Goal: Task Accomplishment & Management: Manage account settings

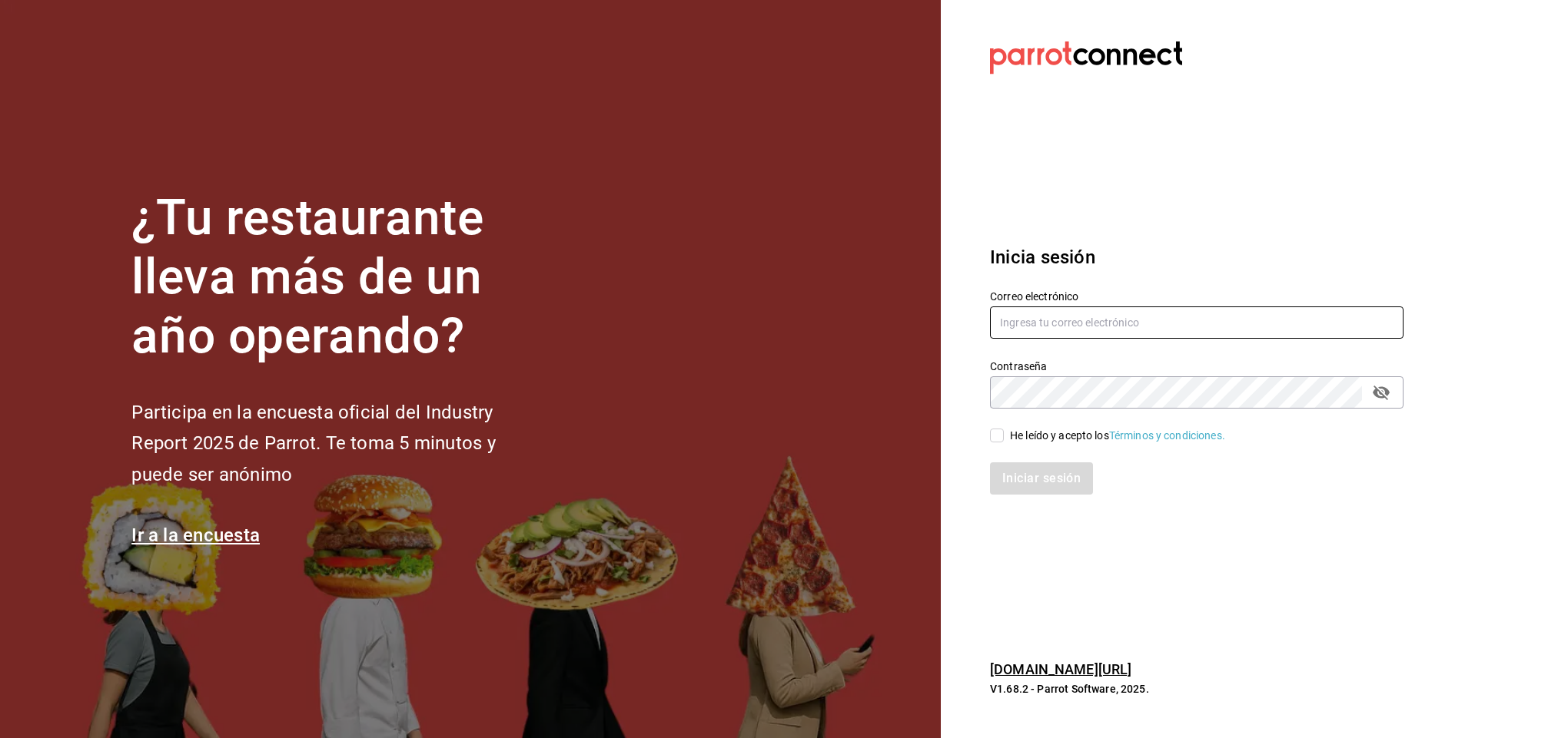
type input "[EMAIL_ADDRESS][DOMAIN_NAME]"
click at [999, 438] on input "He leído y acepto los Términos y condiciones." at bounding box center [997, 436] width 14 height 14
checkbox input "true"
click at [1029, 477] on button "Iniciar sesión" at bounding box center [1043, 479] width 105 height 32
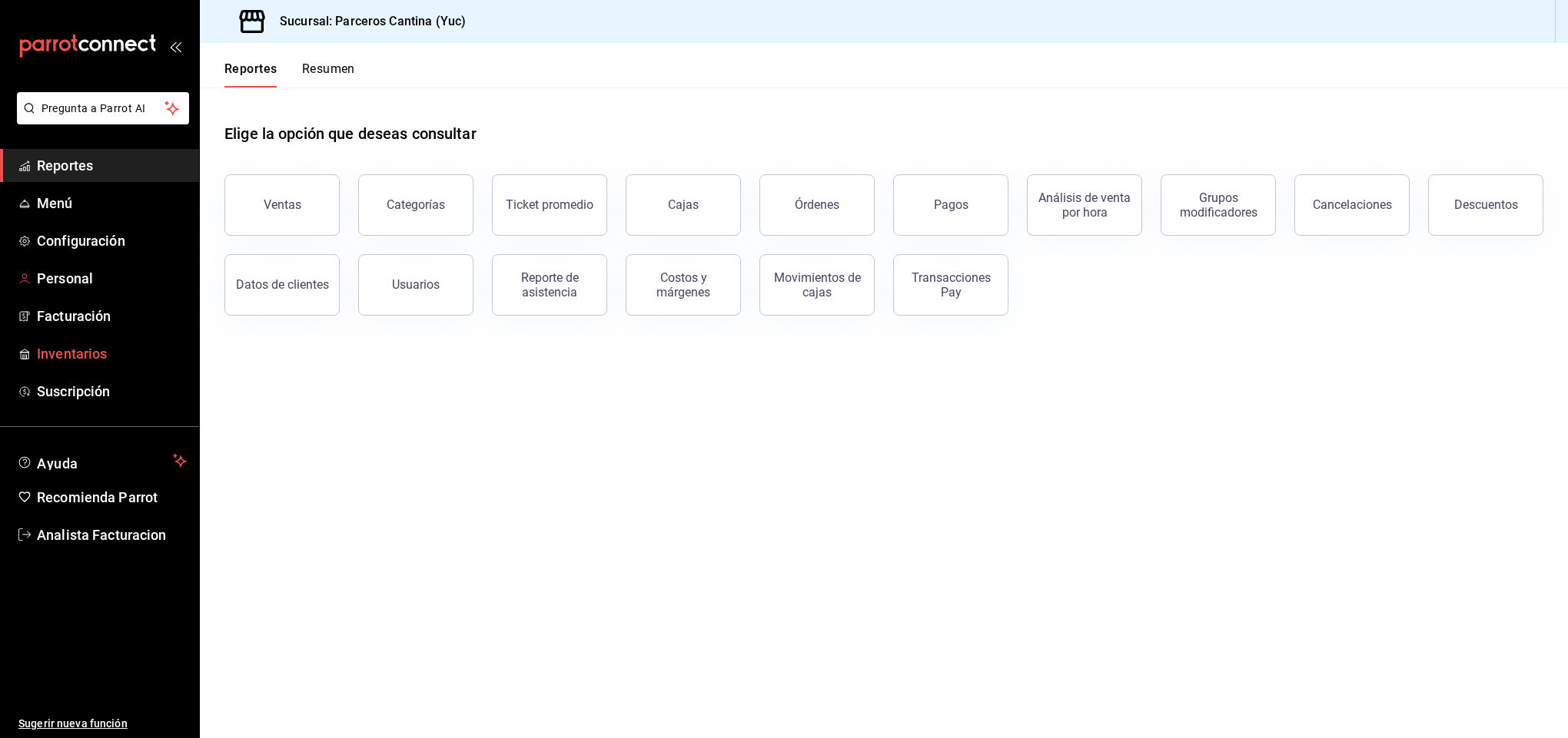
click at [63, 349] on span "Inventarios" at bounding box center [112, 354] width 150 height 21
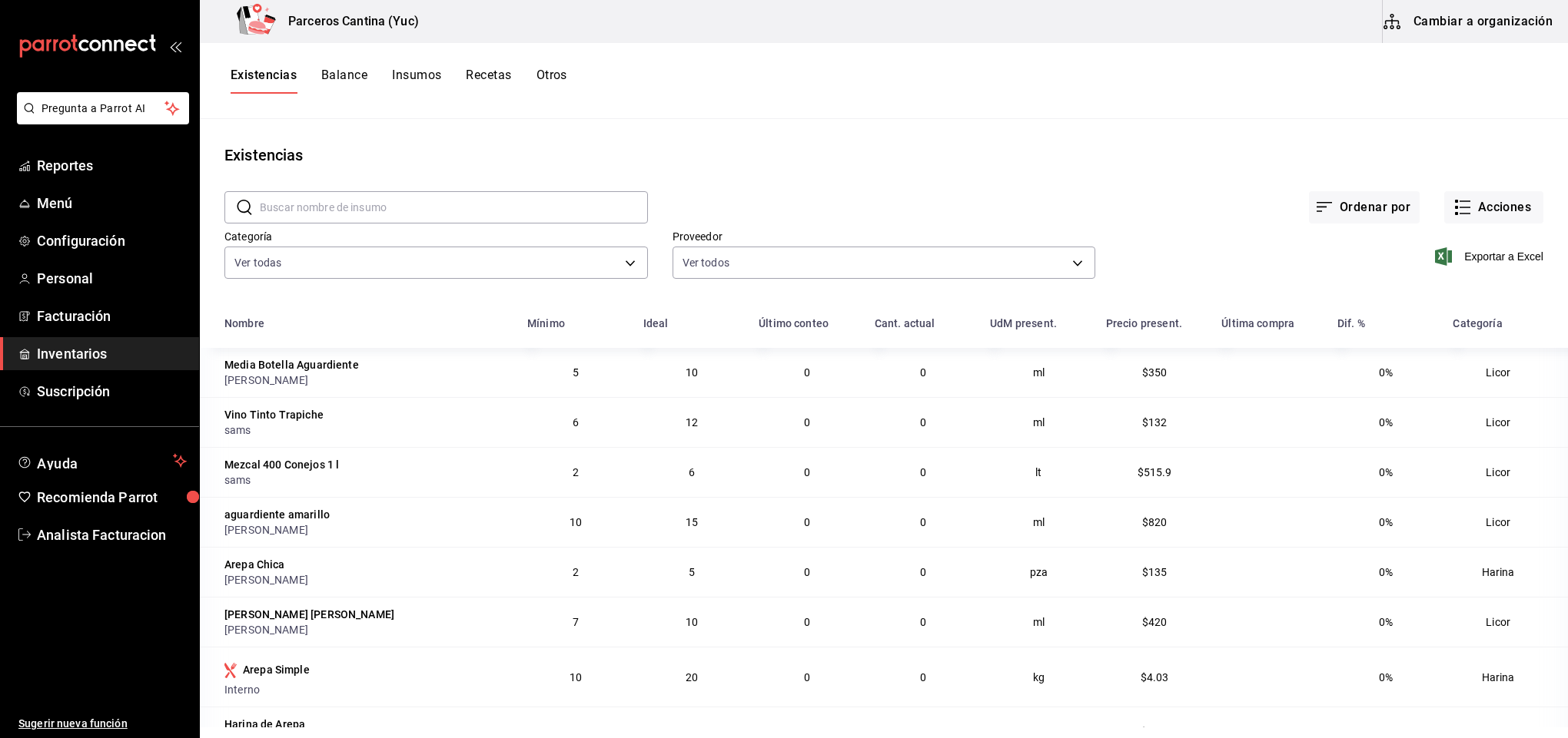
click at [501, 74] on button "Recetas" at bounding box center [488, 80] width 46 height 26
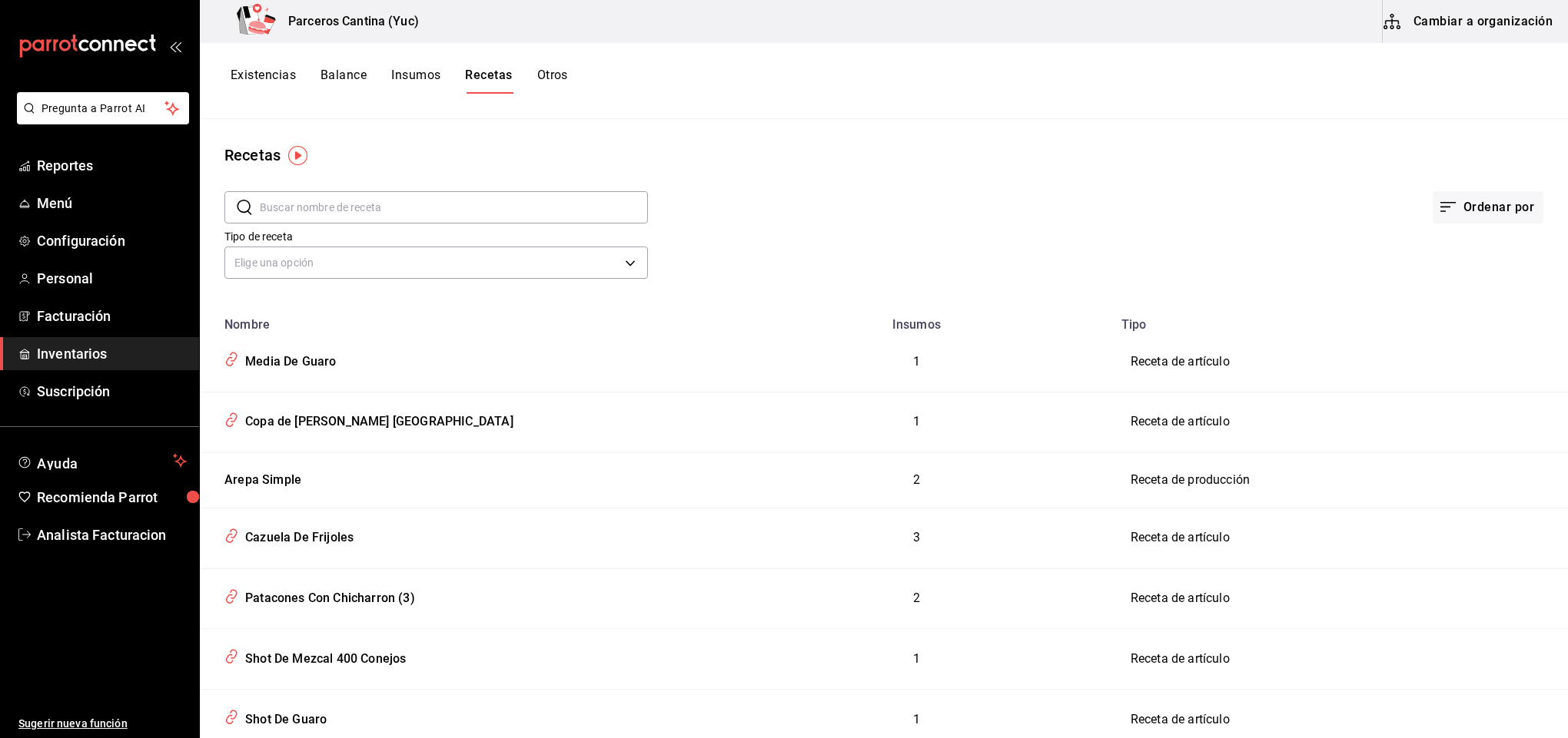
click at [1483, 19] on button "Cambiar a organización" at bounding box center [1469, 21] width 173 height 43
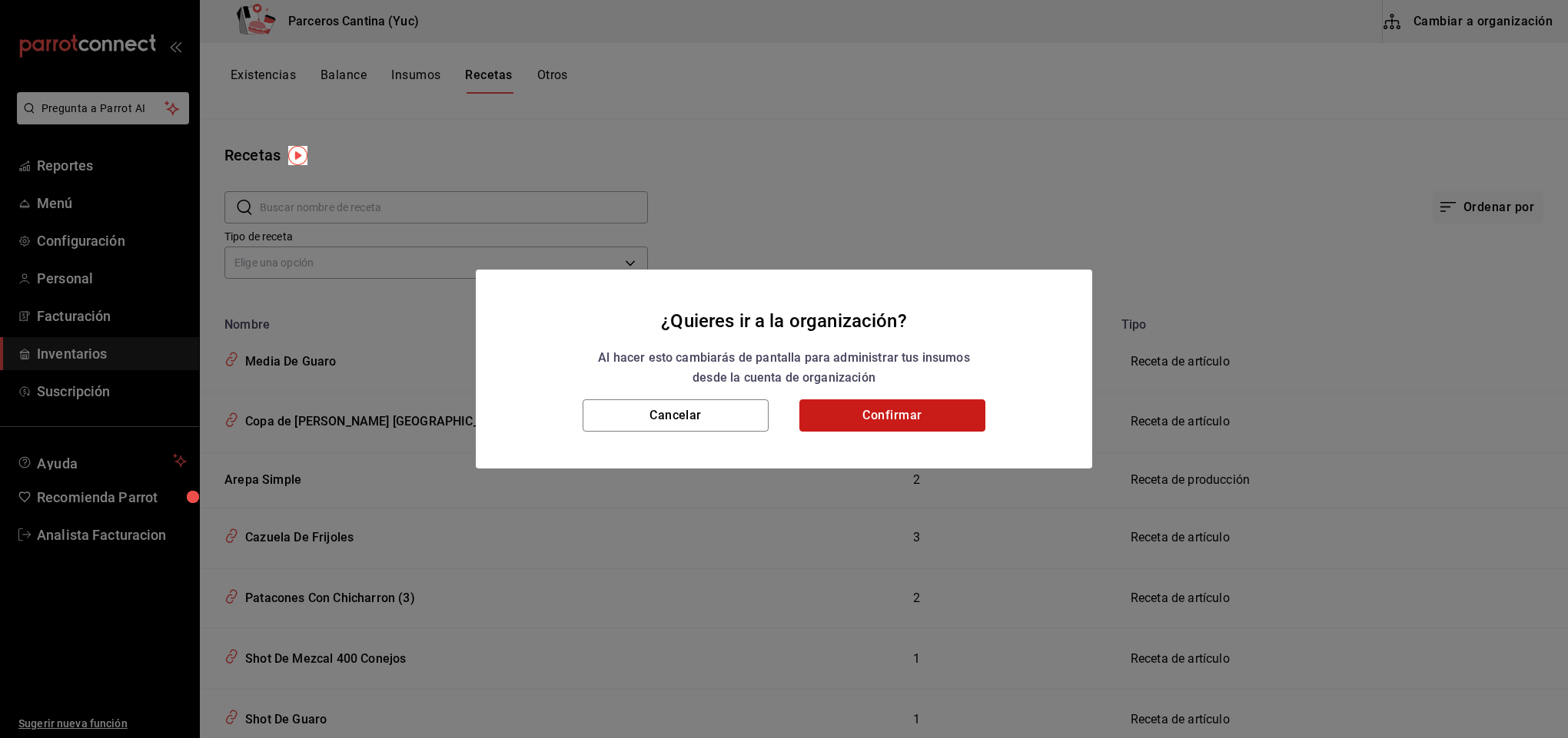
click at [877, 406] on button "Confirmar" at bounding box center [892, 415] width 186 height 32
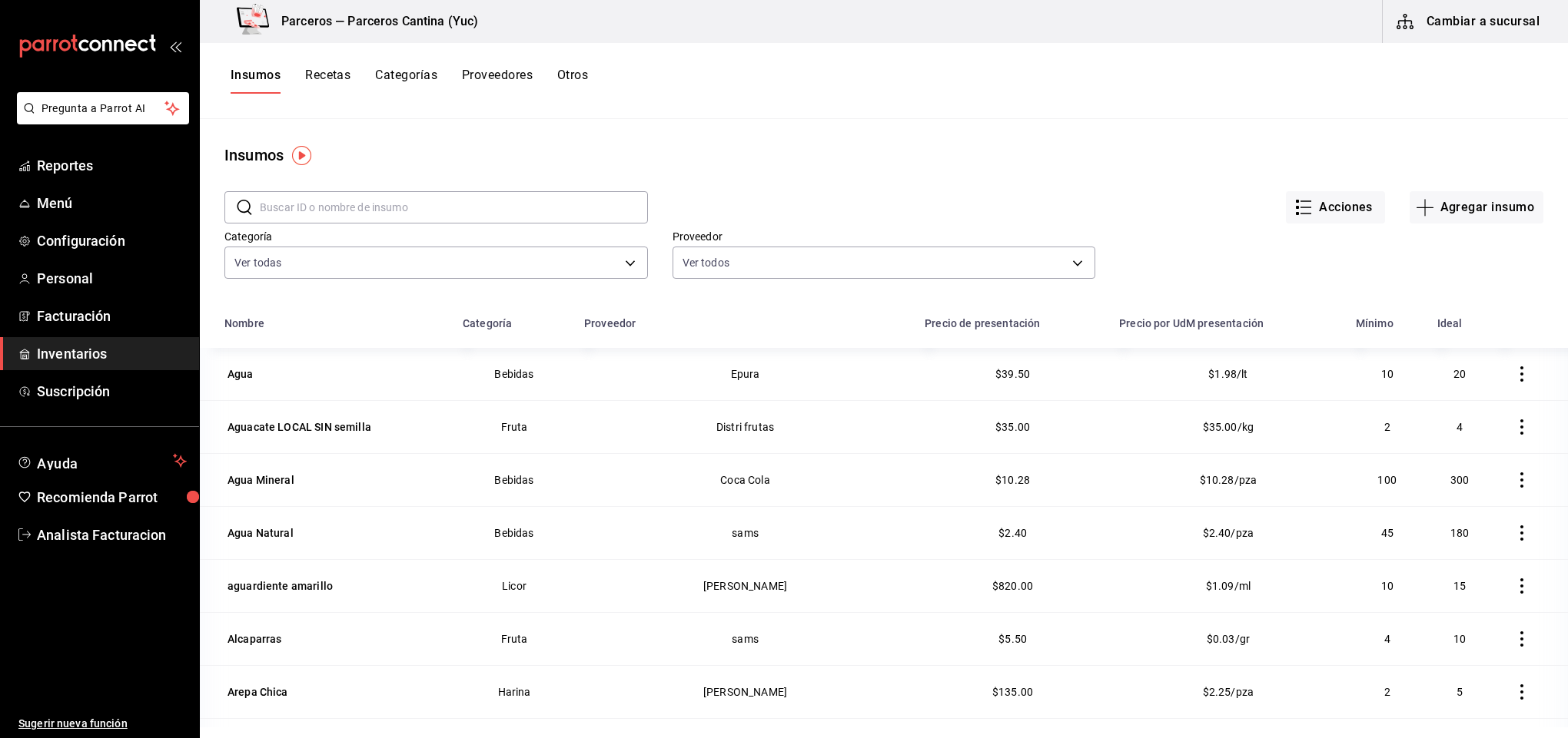
click at [330, 79] on button "Recetas" at bounding box center [328, 80] width 46 height 26
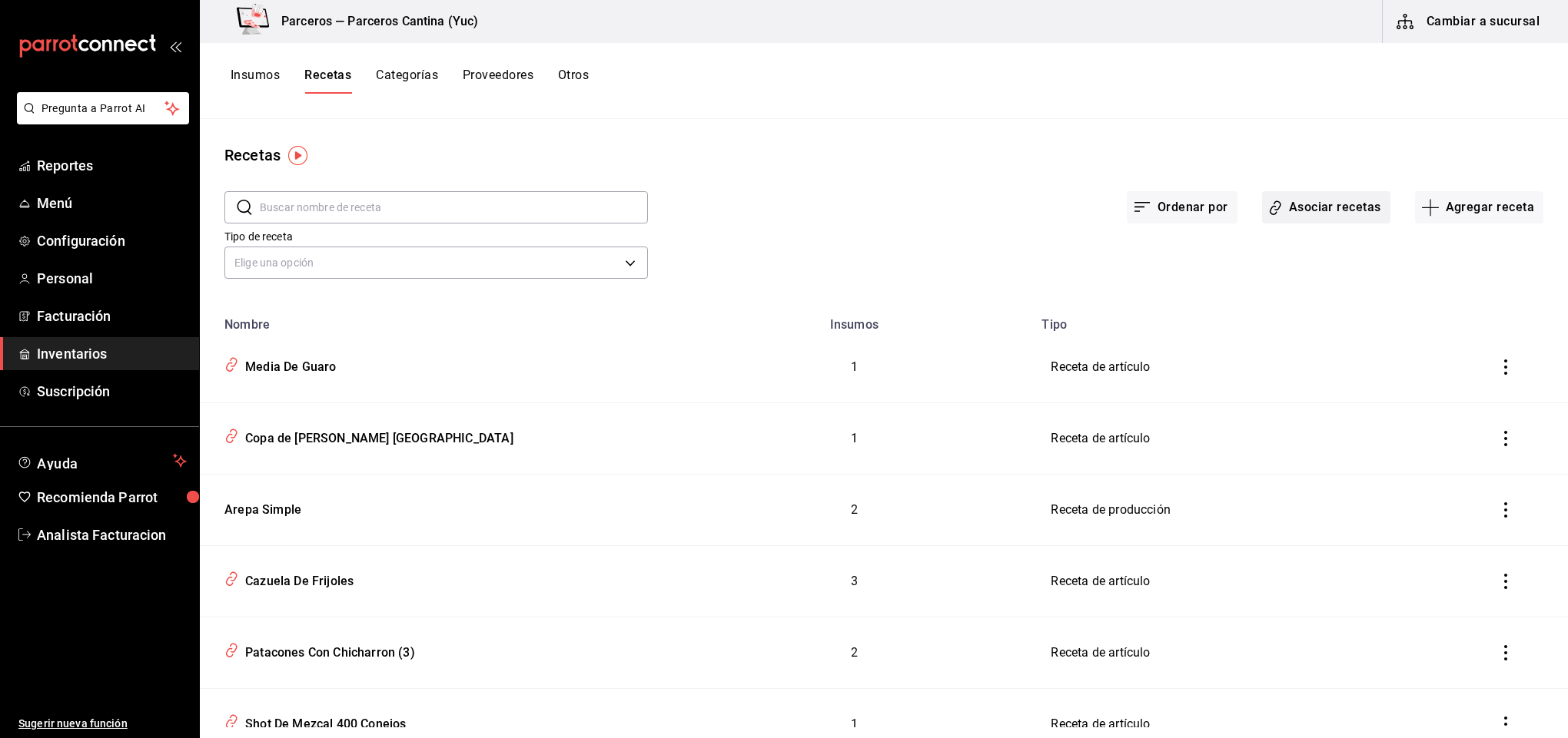
click at [1313, 222] on button "Asociar recetas" at bounding box center [1326, 208] width 128 height 32
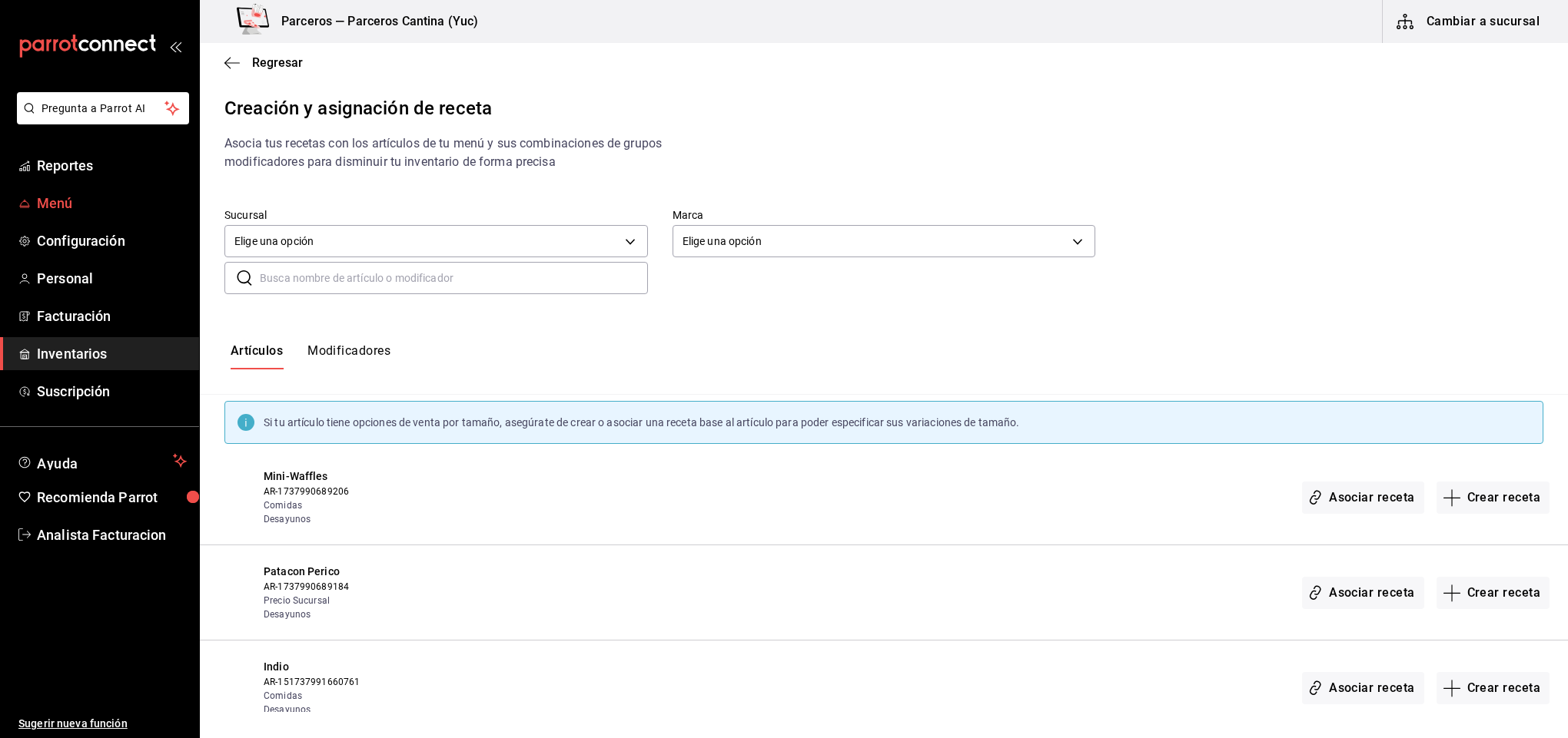
click at [63, 199] on span "Menú" at bounding box center [112, 203] width 150 height 21
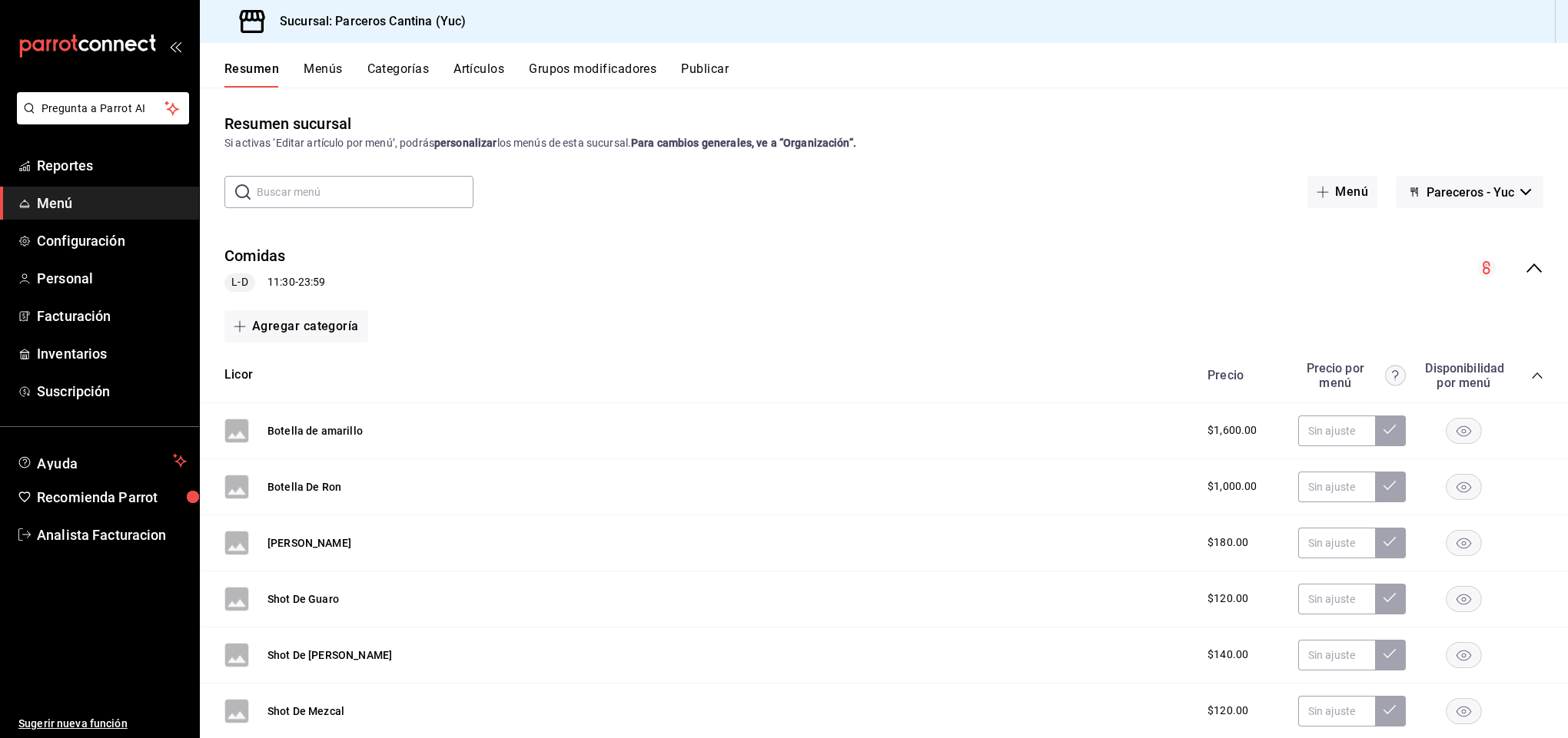
click at [487, 68] on button "Artículos" at bounding box center [479, 74] width 51 height 26
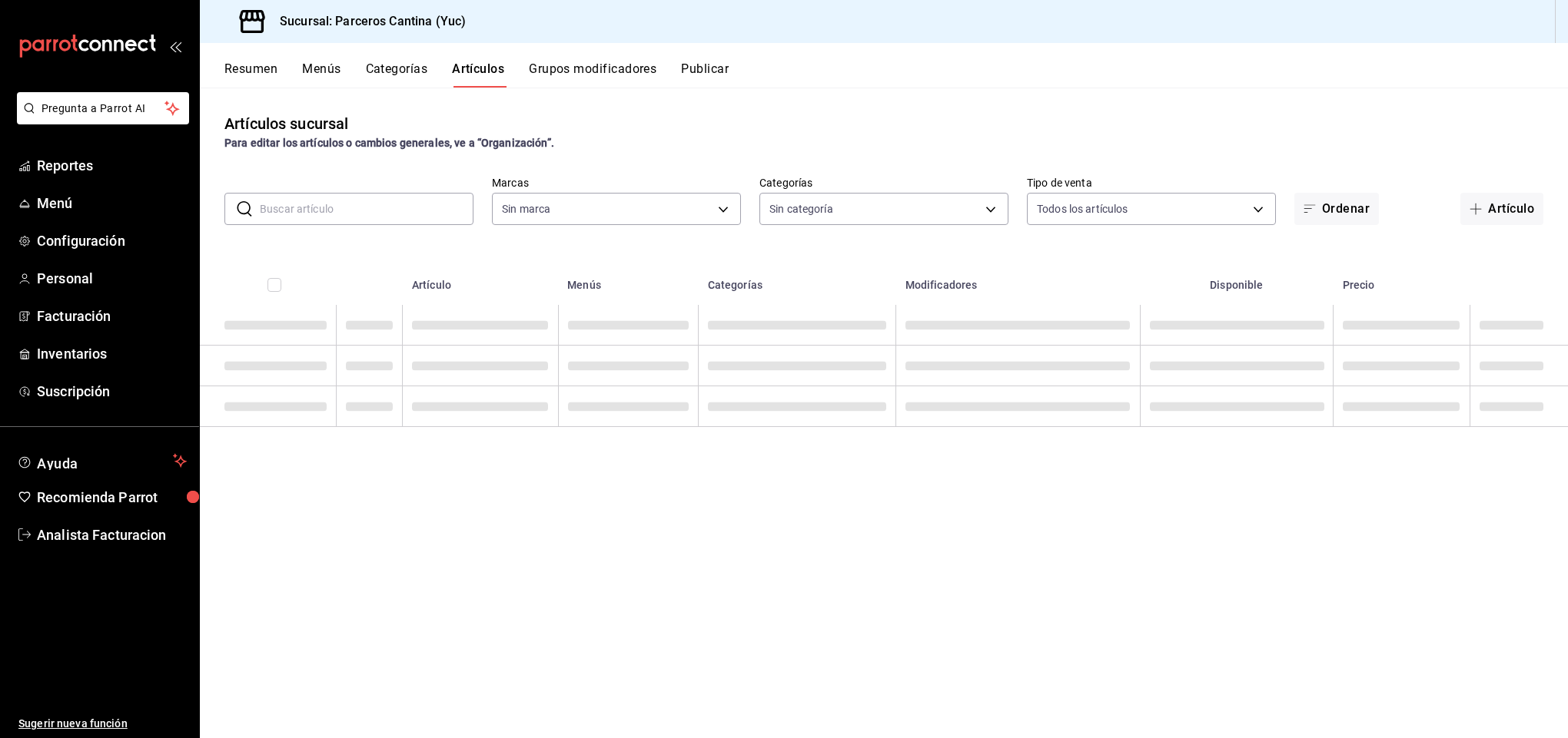
click at [304, 209] on input "text" at bounding box center [367, 209] width 214 height 30
type input "3c0f0041-e652-451f-99e7-60b72e373484"
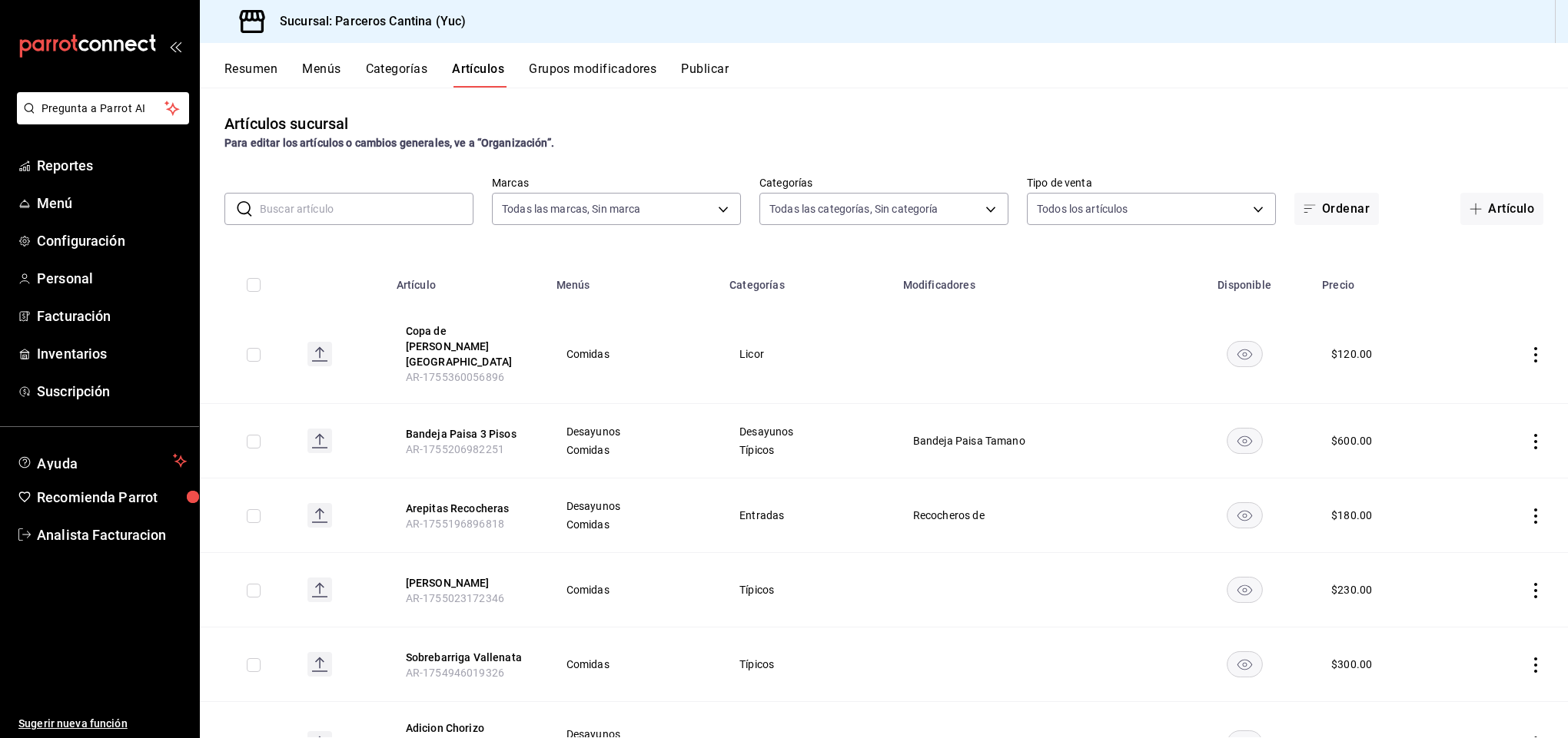
type input "15b4d094-ec03-47cd-88df-87b14c7f909b,9d7f9cfa-e7fa-4a45-8356-2a971e0471f8,95c40…"
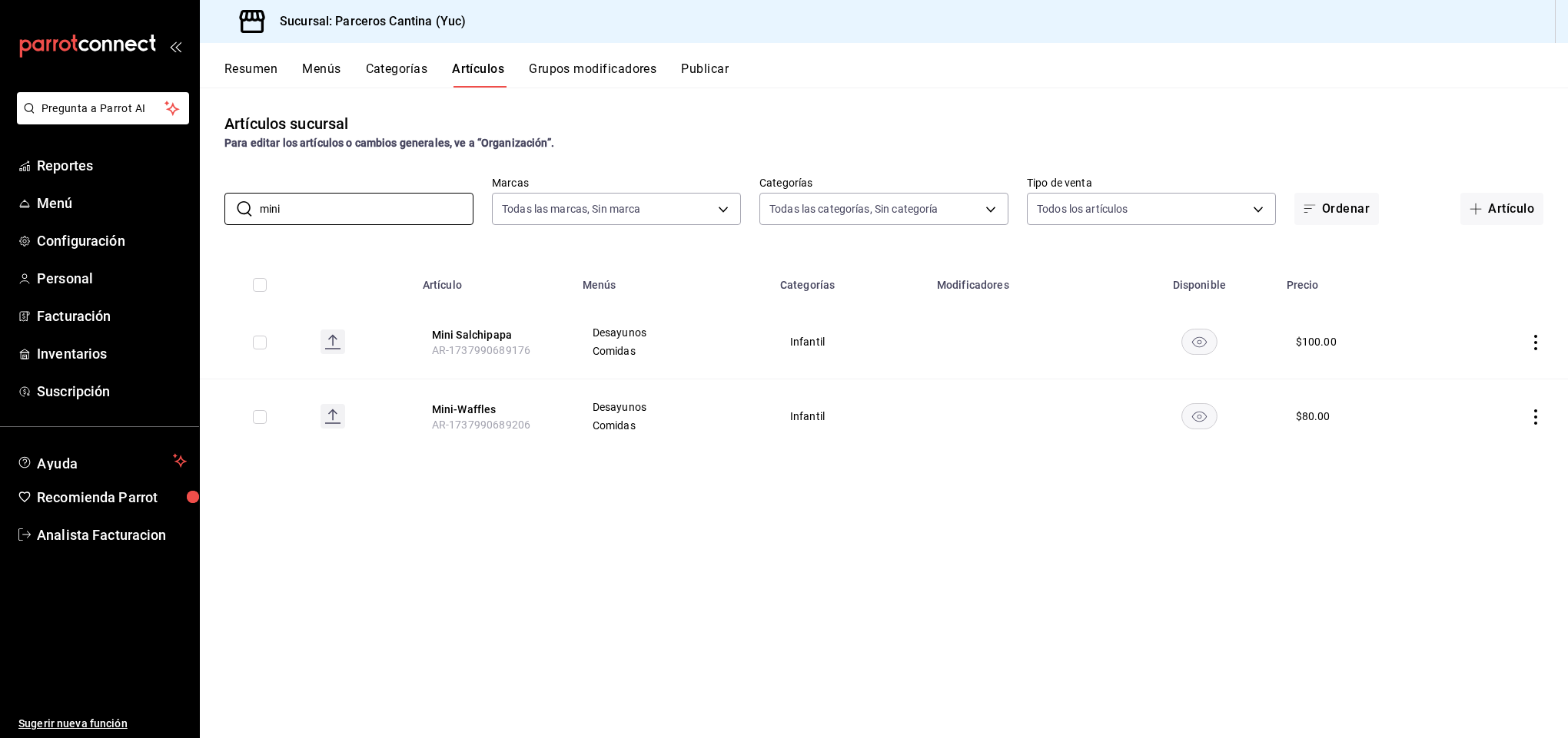
type input "mini"
click at [1204, 415] on rect "availability-product" at bounding box center [1199, 416] width 35 height 25
click at [69, 349] on span "Inventarios" at bounding box center [112, 354] width 150 height 21
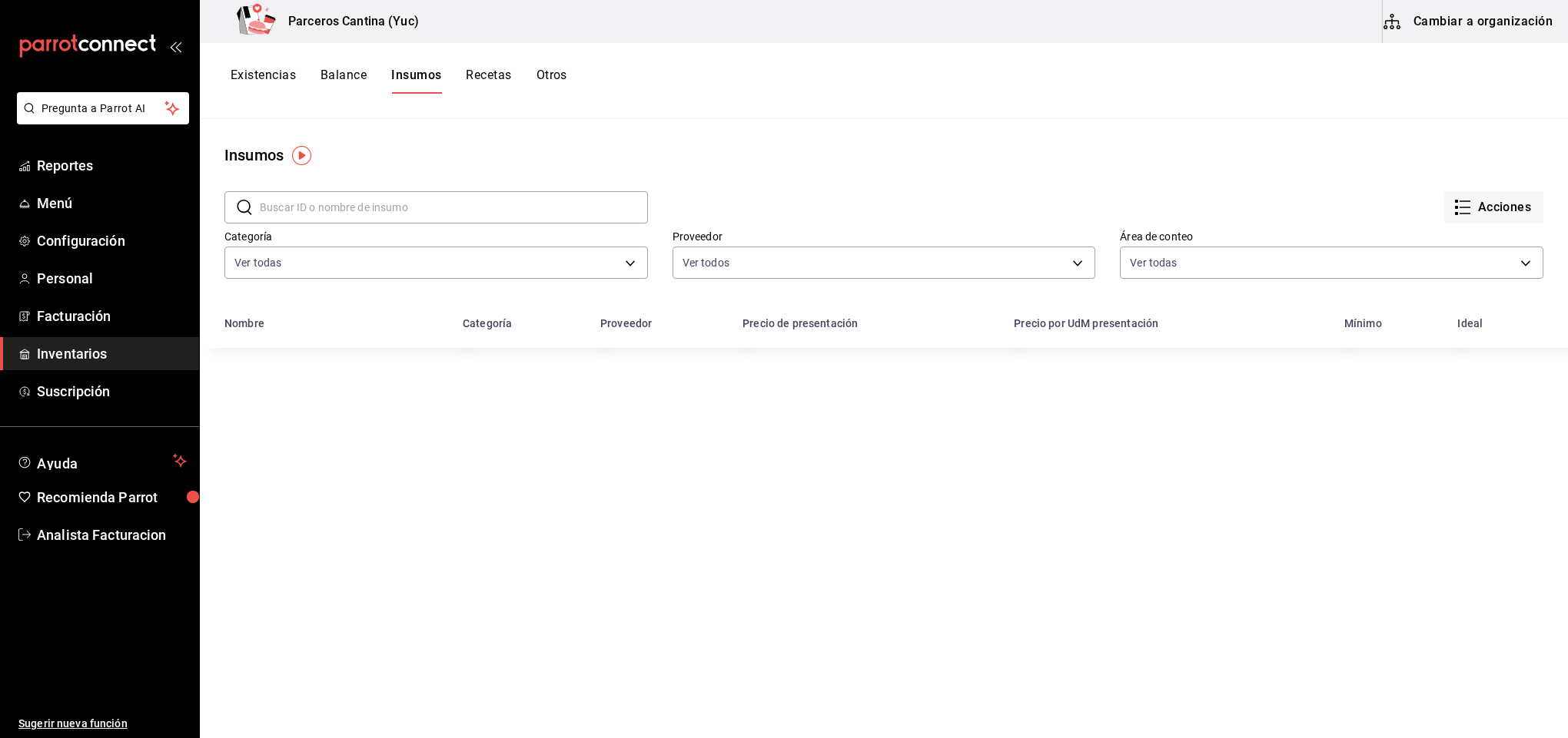
click at [1481, 10] on button "Cambiar a organización" at bounding box center [1469, 21] width 173 height 43
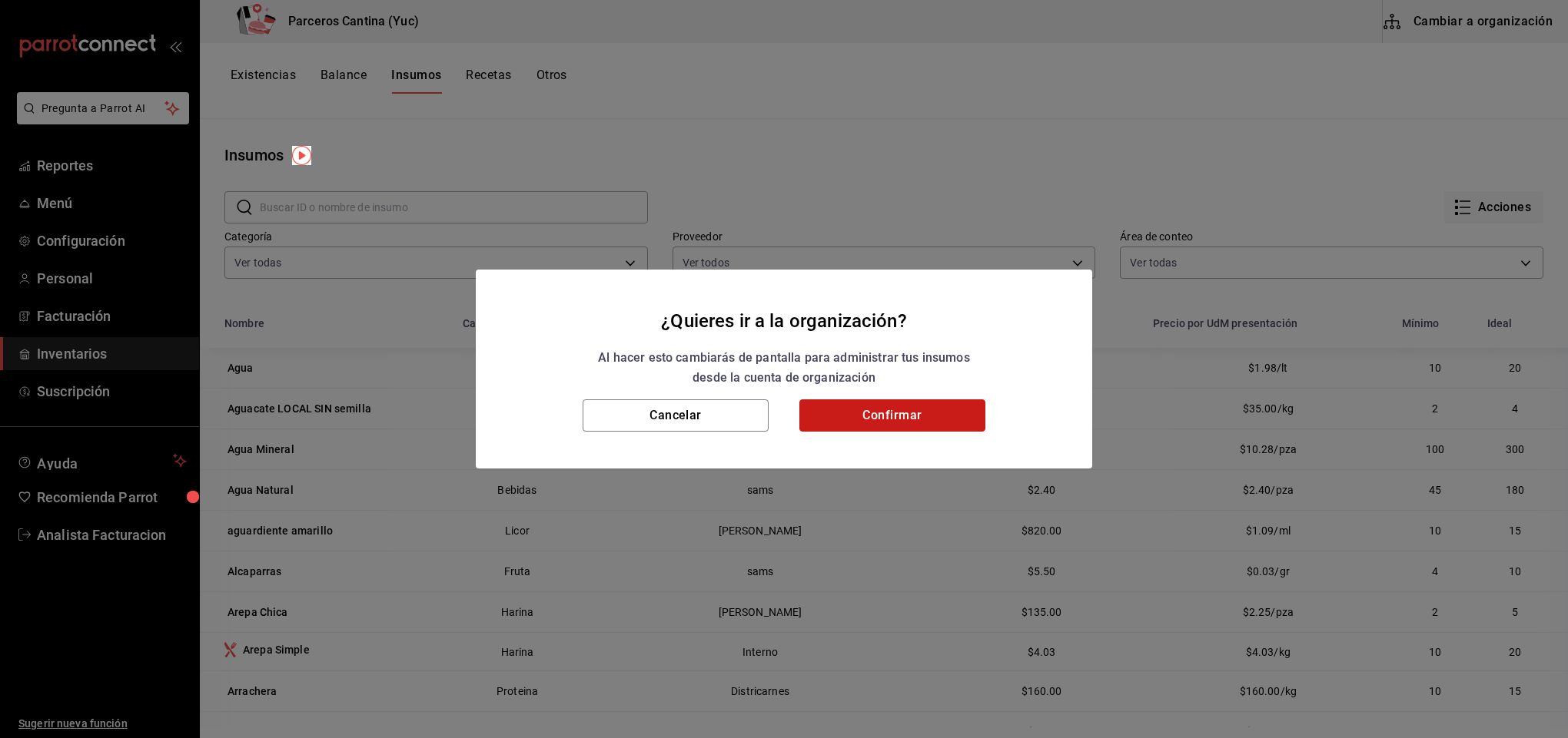
click at [897, 401] on button "Confirmar" at bounding box center [892, 415] width 186 height 32
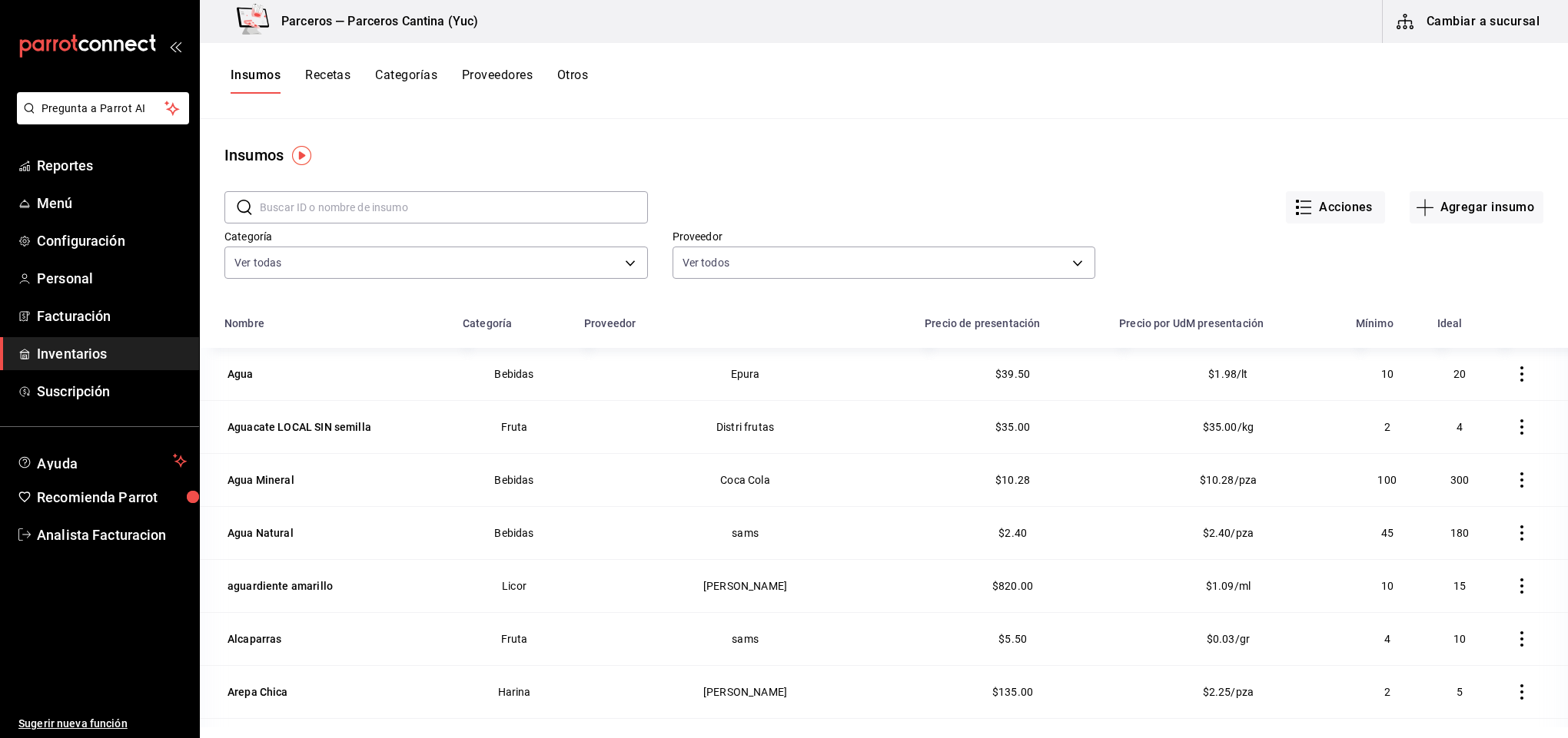
click at [318, 72] on button "Recetas" at bounding box center [328, 80] width 46 height 26
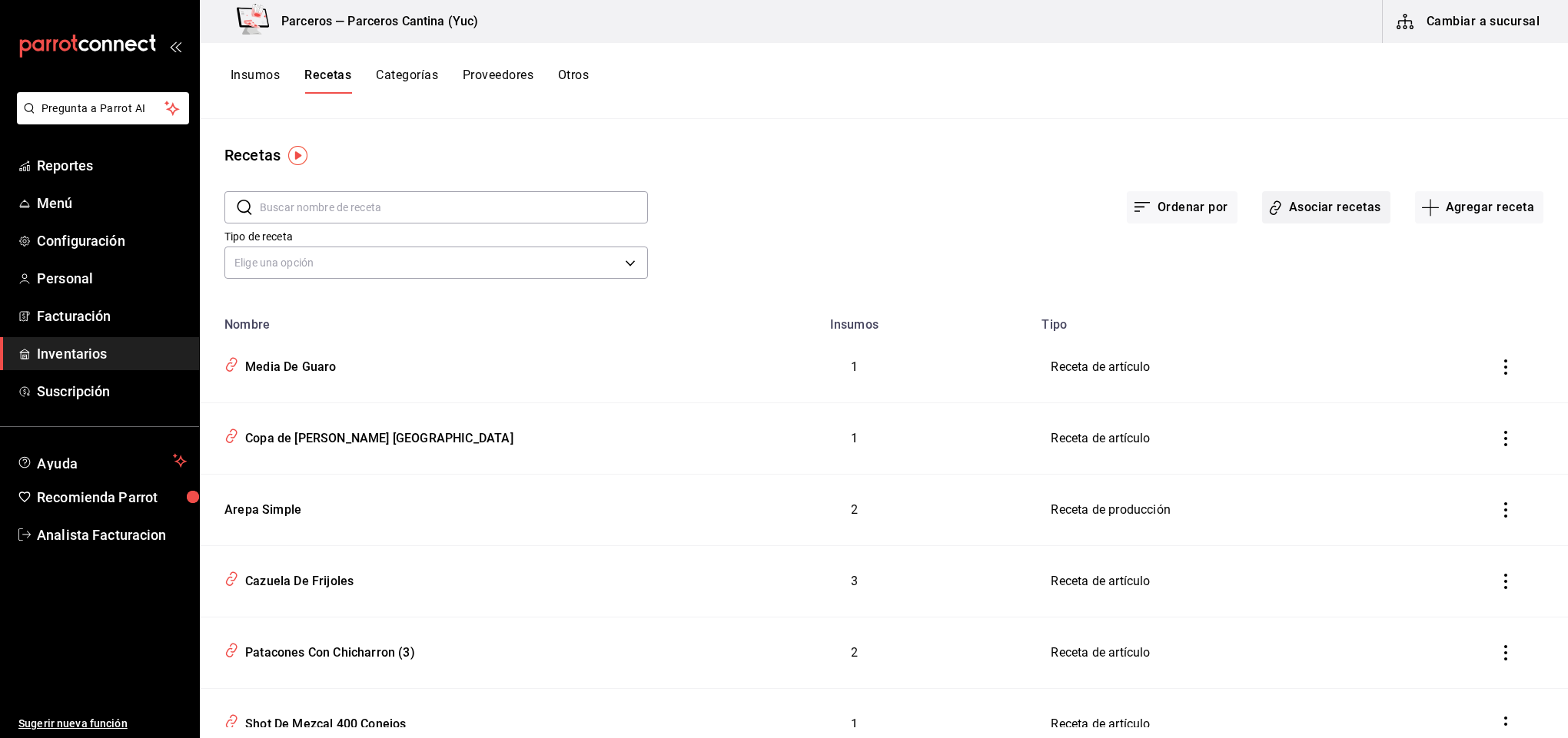
click at [1347, 206] on button "Asociar recetas" at bounding box center [1326, 208] width 128 height 32
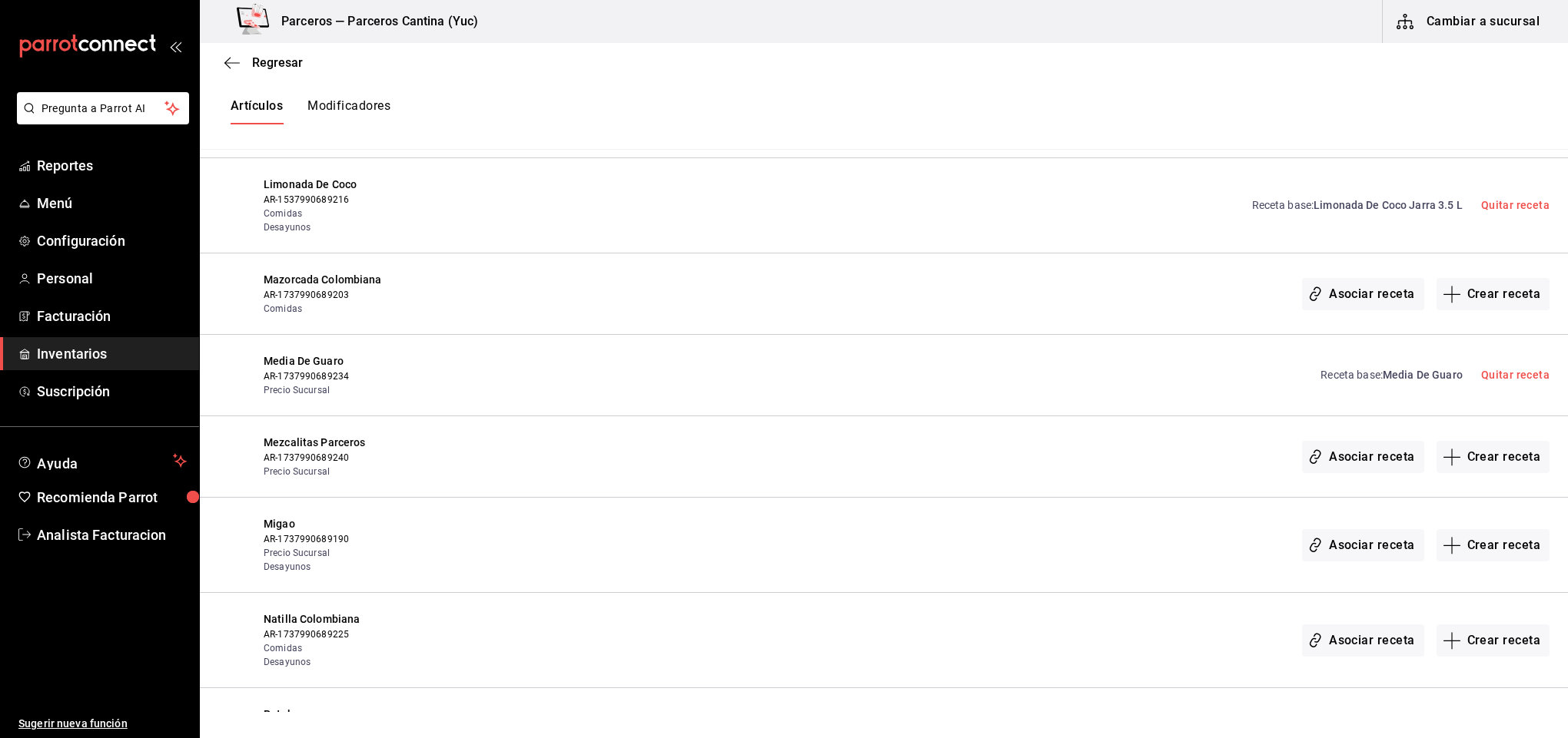
scroll to position [4174, 0]
